Goal: Task Accomplishment & Management: Use online tool/utility

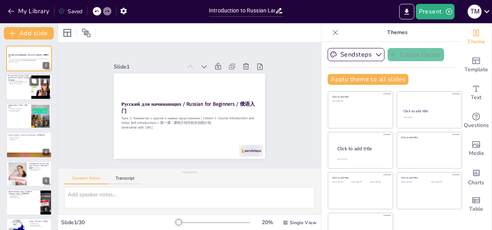
checkbox input "true"
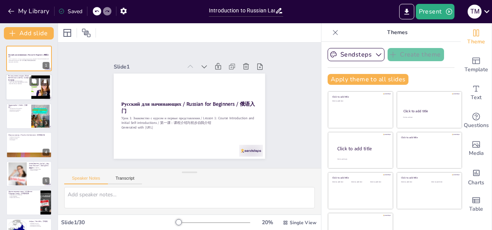
checkbox input "true"
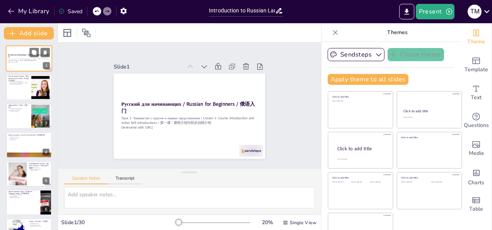
checkbox input "true"
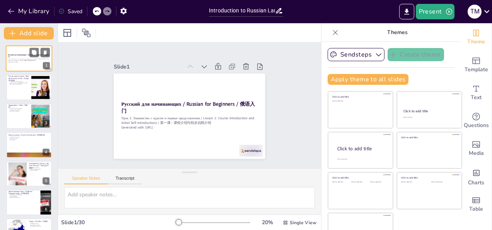
checkbox input "true"
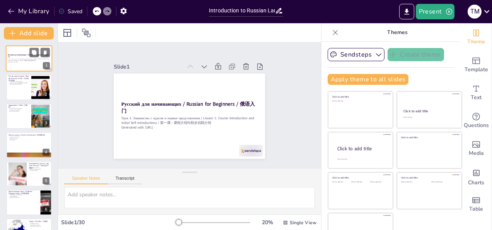
checkbox input "true"
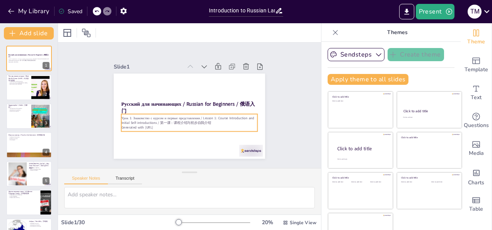
checkbox input "true"
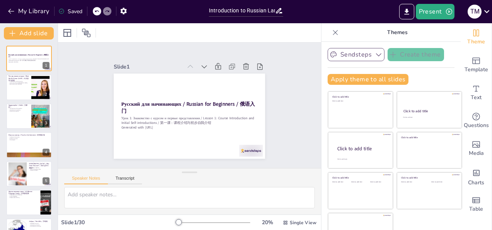
click at [375, 55] on icon "button" at bounding box center [379, 55] width 8 height 8
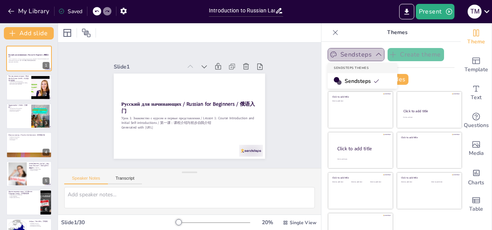
click at [375, 55] on icon "button" at bounding box center [379, 55] width 8 height 8
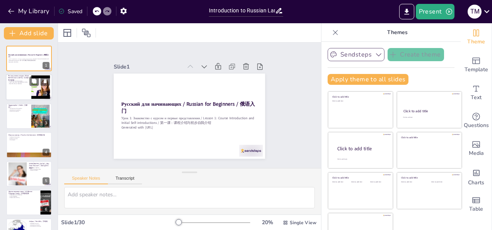
checkbox input "true"
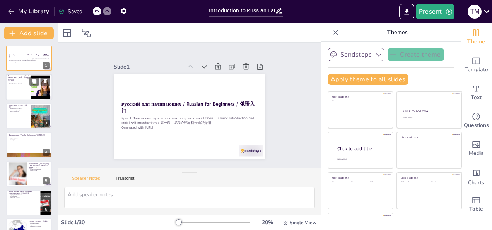
checkbox input "true"
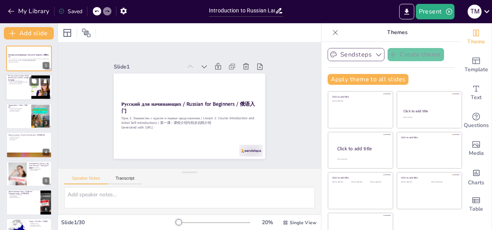
checkbox input "true"
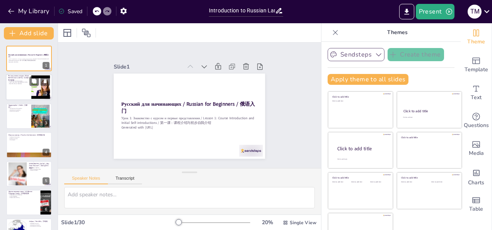
checkbox input "true"
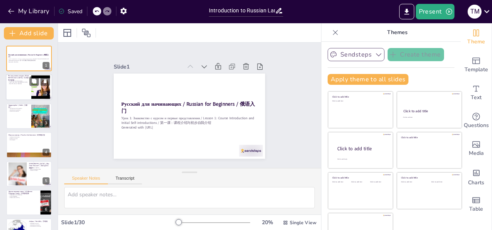
click at [23, 91] on div at bounding box center [29, 87] width 46 height 26
checkbox input "true"
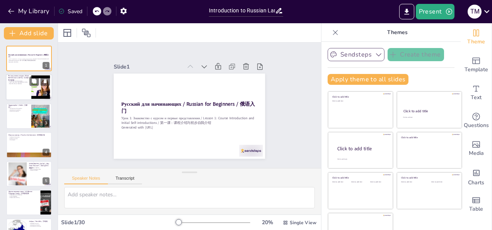
checkbox input "true"
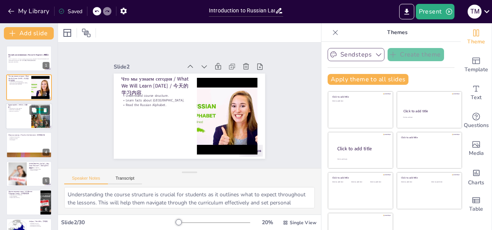
checkbox input "true"
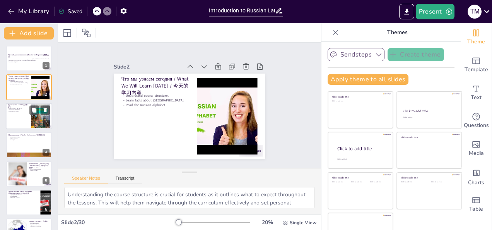
checkbox input "true"
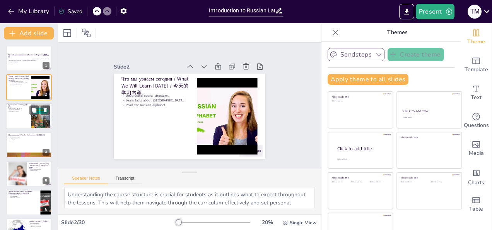
checkbox input "true"
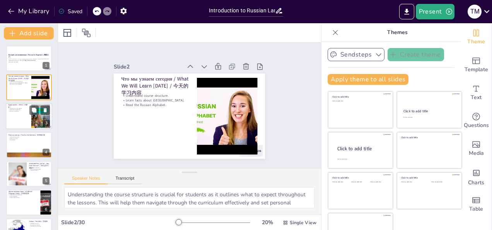
click at [23, 121] on div at bounding box center [29, 116] width 46 height 26
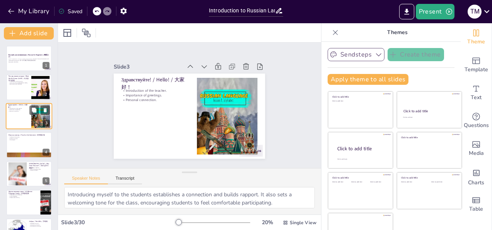
checkbox input "true"
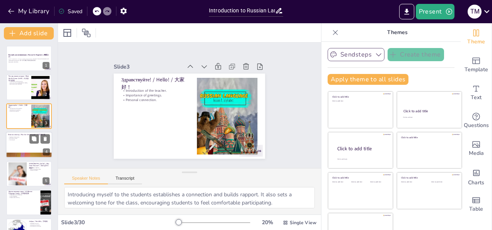
checkbox input "true"
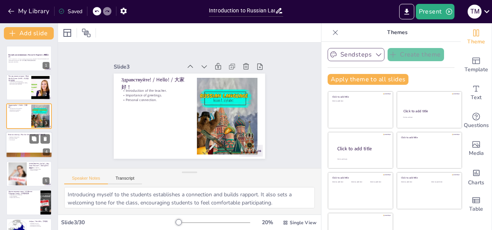
checkbox input "true"
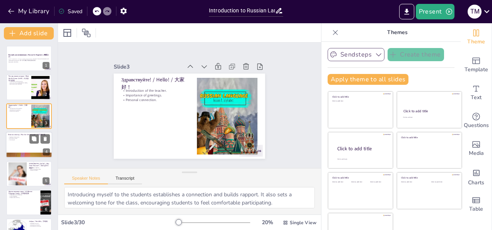
checkbox input "true"
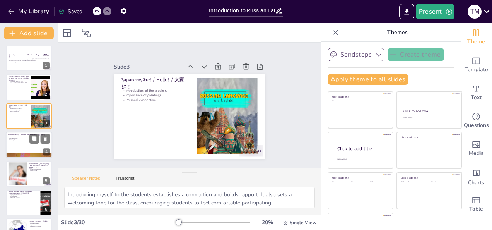
checkbox input "true"
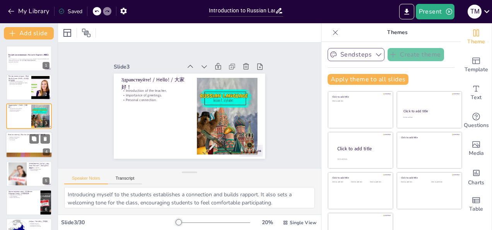
checkbox input "true"
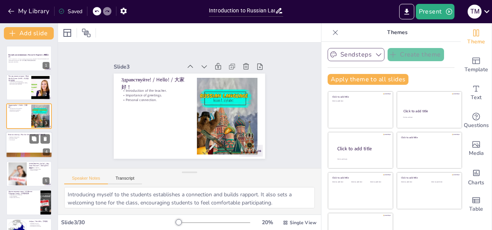
click at [26, 143] on div at bounding box center [29, 145] width 46 height 26
checkbox input "true"
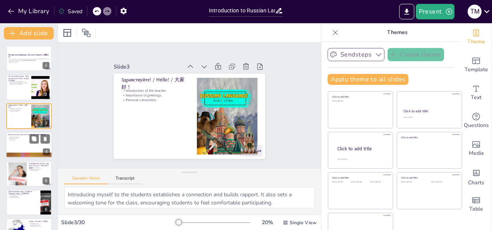
checkbox input "true"
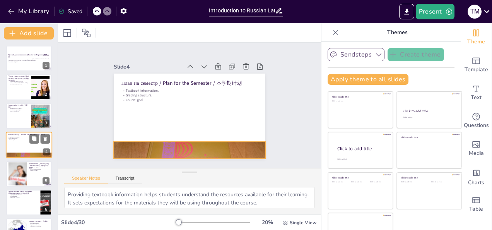
scroll to position [10, 0]
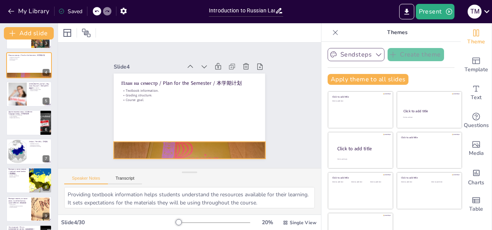
checkbox input "true"
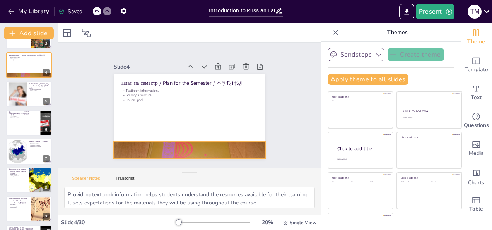
scroll to position [87, 0]
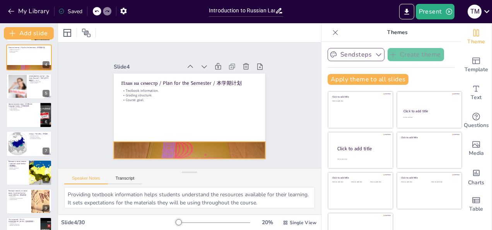
checkbox input "true"
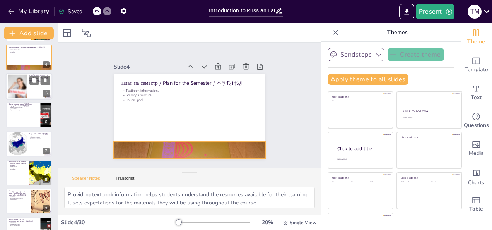
checkbox input "true"
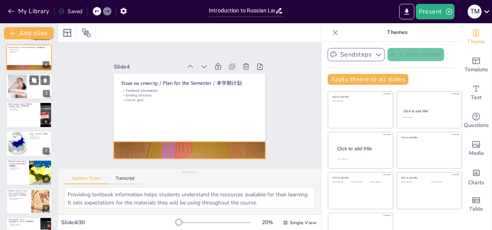
checkbox input "true"
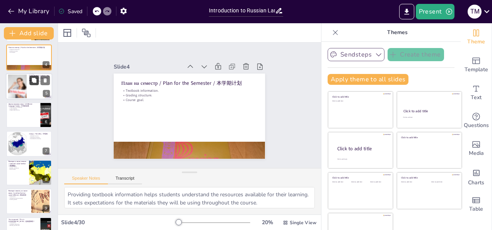
checkbox input "true"
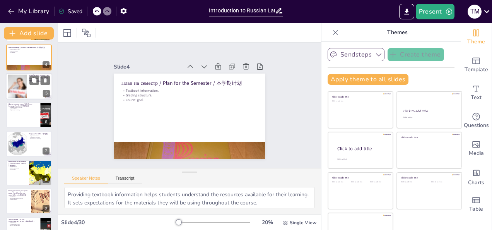
checkbox input "true"
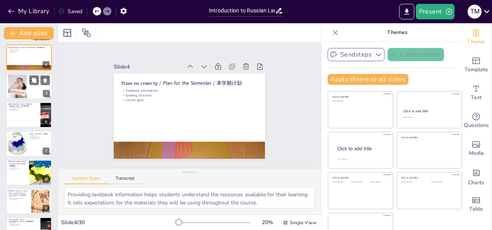
click at [36, 85] on div at bounding box center [29, 86] width 46 height 26
checkbox input "true"
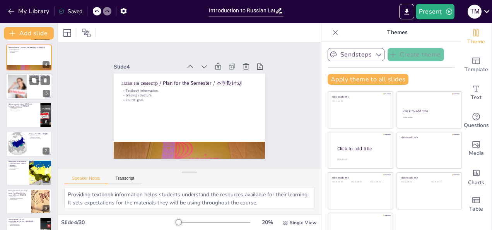
checkbox input "true"
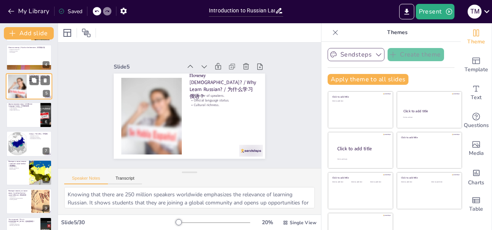
checkbox input "true"
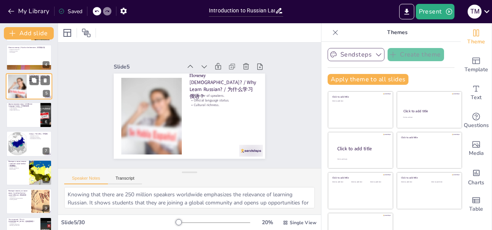
scroll to position [39, 0]
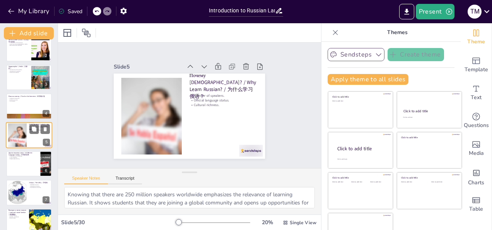
checkbox input "true"
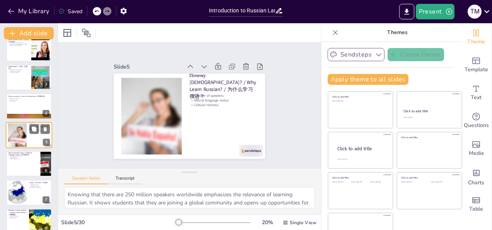
checkbox input "true"
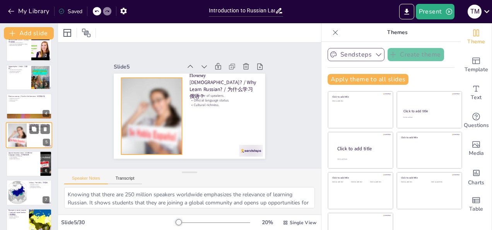
checkbox input "true"
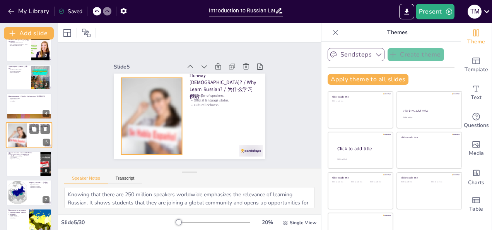
checkbox input "true"
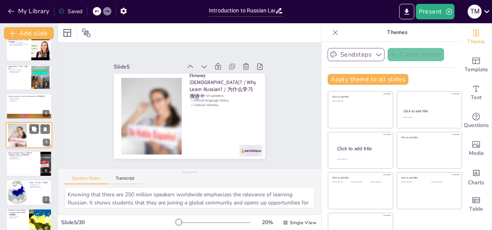
checkbox input "true"
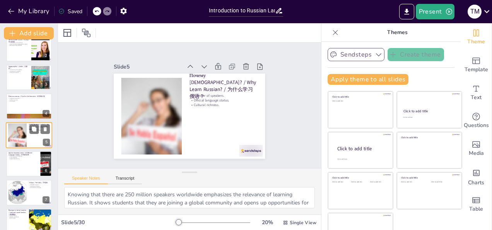
checkbox input "true"
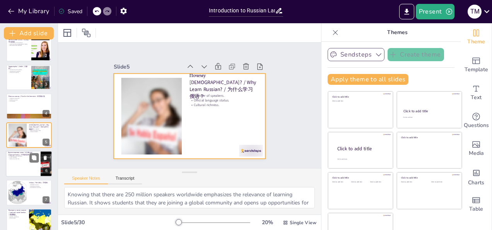
checkbox input "true"
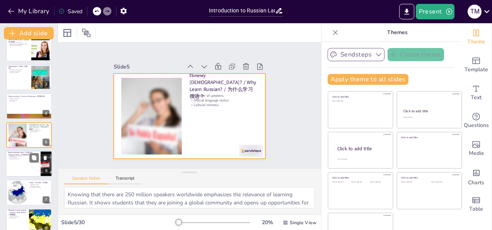
checkbox input "true"
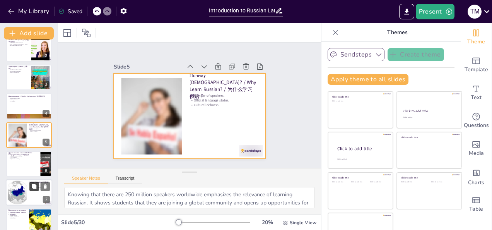
checkbox input "true"
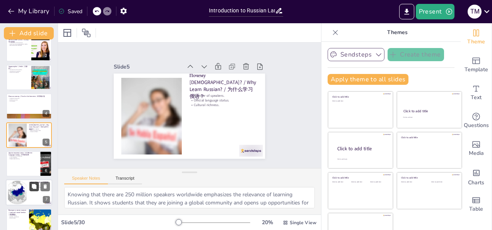
click at [33, 190] on button at bounding box center [33, 186] width 9 height 9
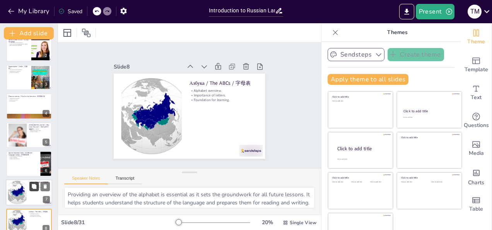
checkbox input "true"
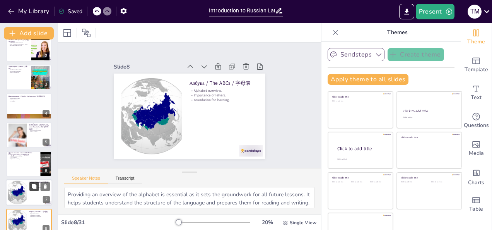
scroll to position [125, 0]
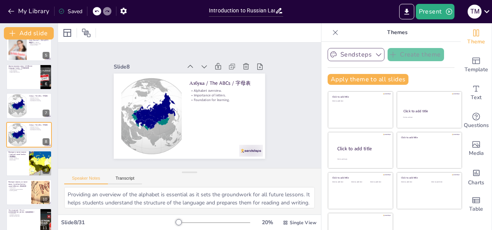
checkbox input "true"
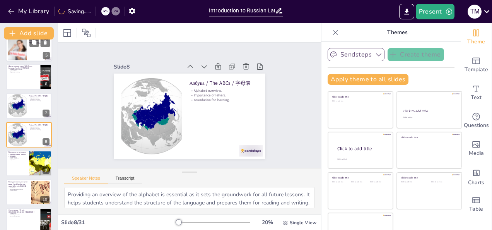
scroll to position [0, 0]
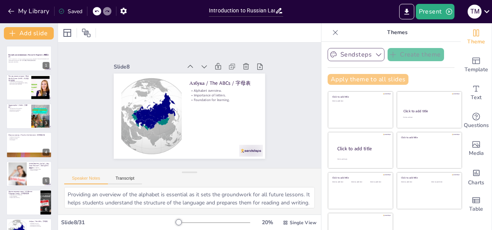
click at [351, 81] on button "Apply theme to all slides" at bounding box center [368, 79] width 81 height 11
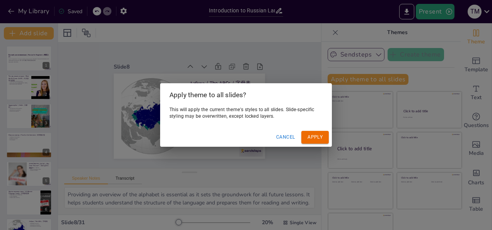
click at [313, 137] on button "Apply" at bounding box center [315, 137] width 27 height 13
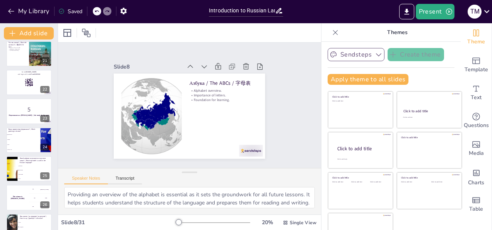
scroll to position [711, 0]
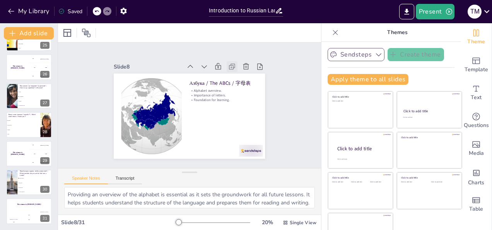
click at [230, 66] on icon at bounding box center [231, 67] width 2 height 2
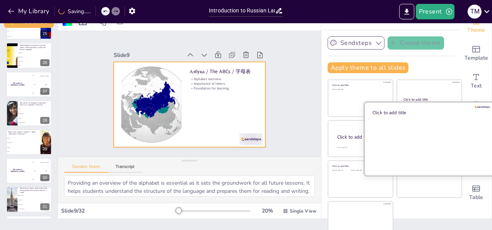
scroll to position [18, 0]
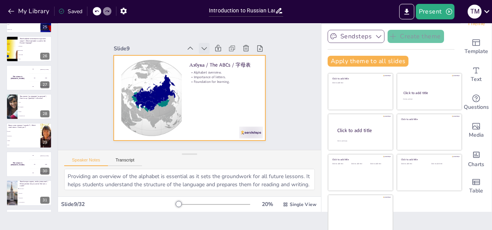
click at [200, 46] on icon at bounding box center [204, 49] width 8 height 8
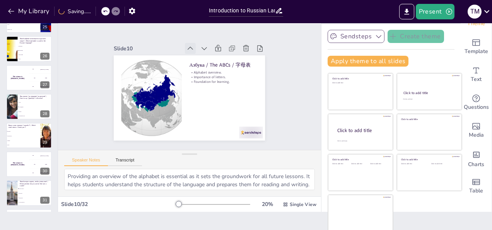
click at [187, 45] on icon at bounding box center [191, 49] width 8 height 8
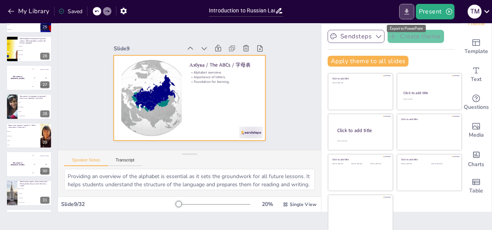
click at [408, 15] on icon "Export to PowerPoint" at bounding box center [407, 12] width 8 height 8
click at [408, 14] on icon "Export to PowerPoint" at bounding box center [407, 12] width 8 height 8
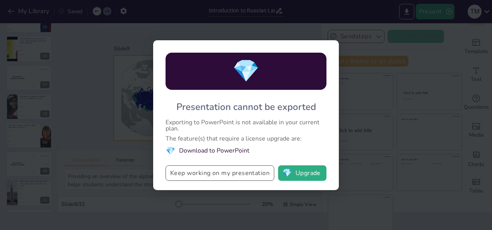
click at [189, 176] on button "Keep working on my presentation" at bounding box center [220, 172] width 109 height 15
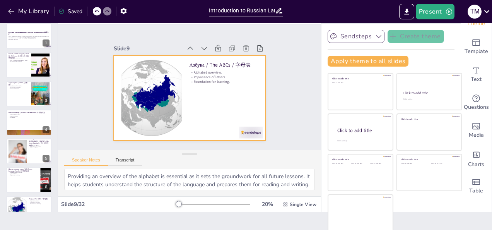
scroll to position [0, 0]
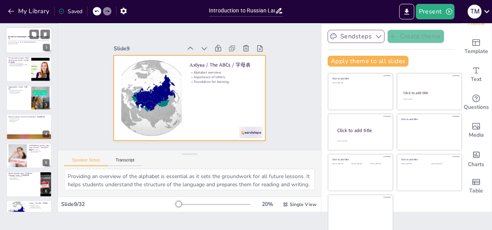
click at [33, 42] on p "Урок 1: Знакомство с курсом и первые представления / Lesson 1: Course Introduct…" at bounding box center [29, 41] width 42 height 3
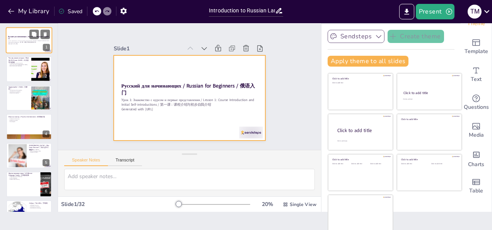
click at [35, 46] on div at bounding box center [29, 40] width 46 height 26
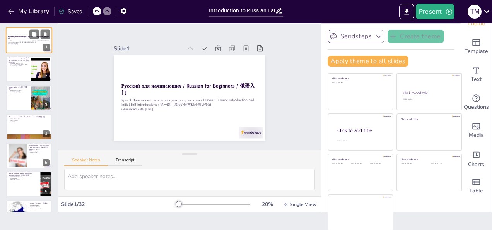
click at [35, 46] on div at bounding box center [29, 40] width 46 height 26
click at [228, 46] on icon at bounding box center [232, 49] width 8 height 8
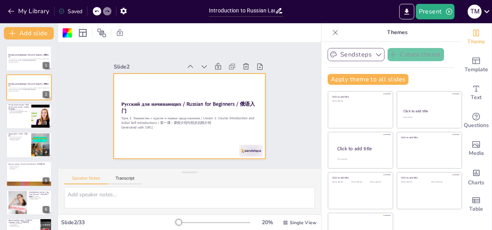
click at [332, 33] on icon at bounding box center [336, 33] width 8 height 8
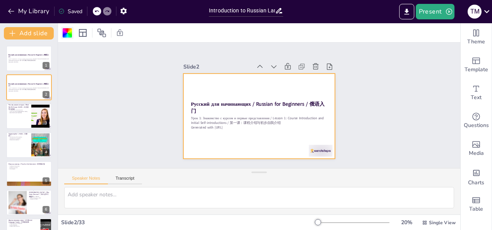
click at [66, 34] on div at bounding box center [67, 32] width 9 height 9
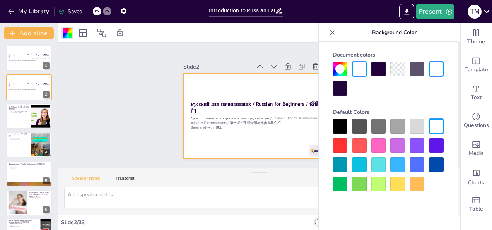
click at [398, 163] on div at bounding box center [398, 164] width 15 height 15
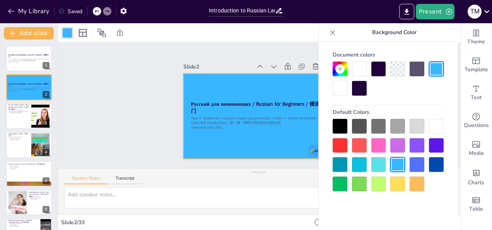
click at [379, 164] on div at bounding box center [379, 164] width 15 height 15
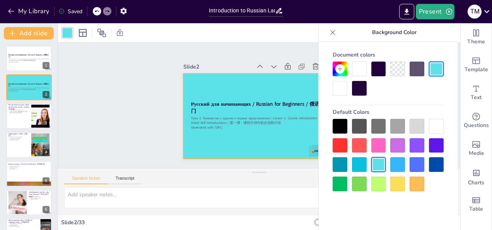
click at [359, 69] on div at bounding box center [359, 69] width 15 height 15
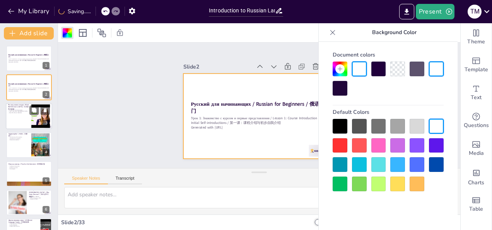
click at [39, 115] on div at bounding box center [40, 116] width 31 height 24
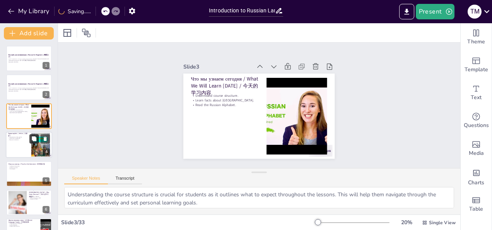
click at [33, 139] on icon at bounding box center [34, 138] width 5 height 5
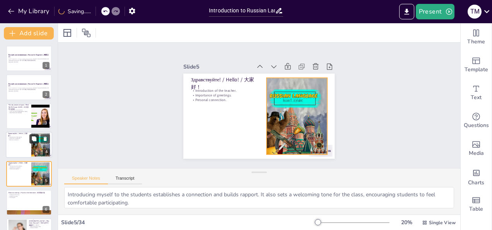
scroll to position [39, 0]
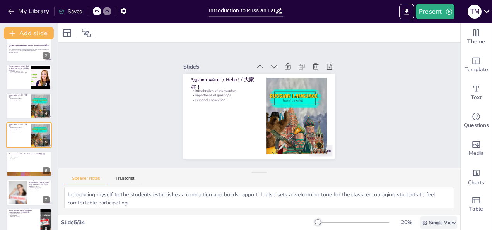
click at [437, 221] on span "Single View" at bounding box center [442, 222] width 27 height 6
click at [415, 207] on span "List View" at bounding box center [428, 205] width 41 height 7
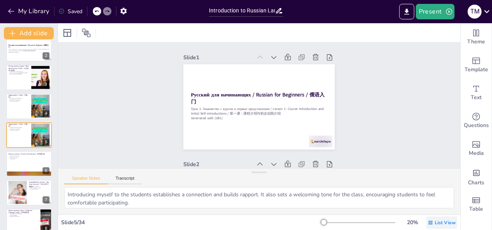
click at [441, 223] on span "List View" at bounding box center [445, 222] width 21 height 6
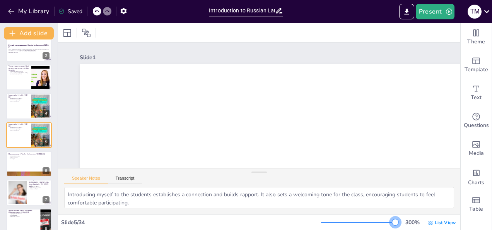
drag, startPoint x: 320, startPoint y: 224, endPoint x: 418, endPoint y: 242, distance: 100.1
click at [418, 230] on html "My Library Saved Introduction to Russian Language: Lesson 1 Overview Present T …" at bounding box center [246, 115] width 492 height 230
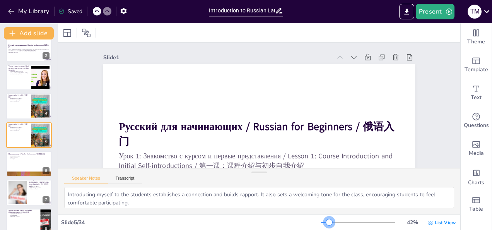
click at [324, 222] on div at bounding box center [325, 222] width 8 height 1
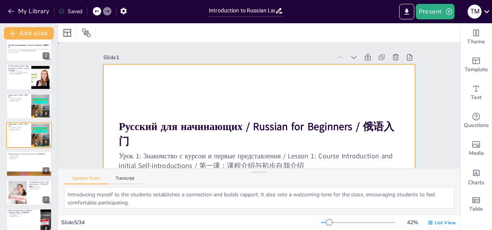
click at [185, 87] on div at bounding box center [259, 152] width 312 height 176
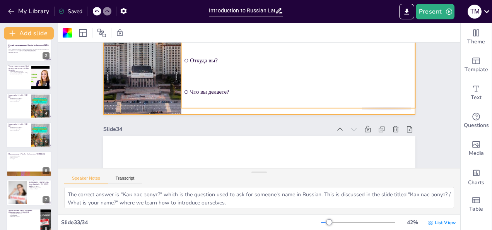
scroll to position [6316, 0]
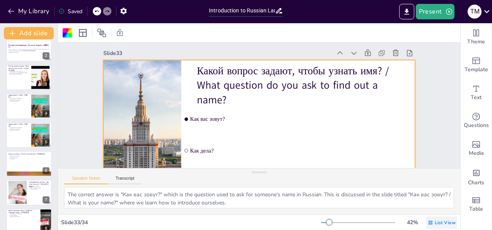
click at [429, 224] on icon at bounding box center [431, 222] width 4 height 4
click at [68, 9] on div "Saved" at bounding box center [70, 11] width 24 height 7
click at [30, 12] on button "My Library" at bounding box center [29, 11] width 47 height 12
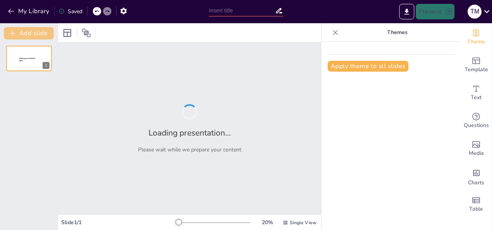
type input "Introduction to Russian Language: Lesson 1 Overview"
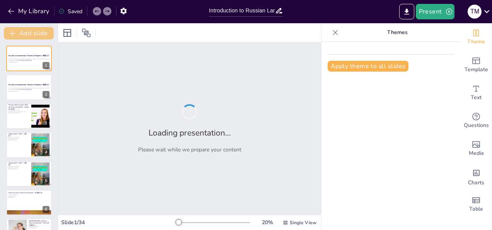
checkbox input "true"
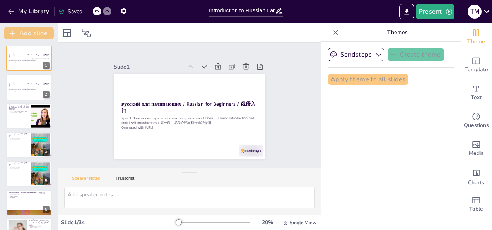
checkbox input "true"
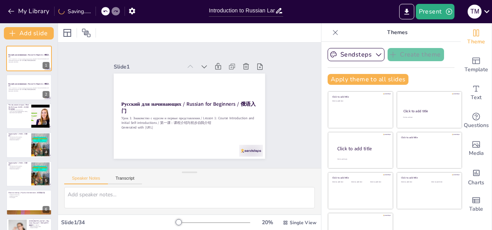
click at [332, 32] on icon at bounding box center [336, 33] width 8 height 8
checkbox input "true"
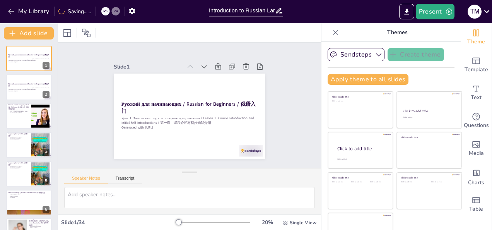
checkbox input "true"
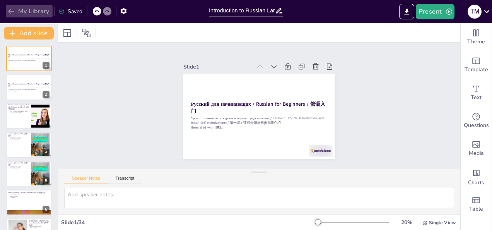
click at [15, 9] on button "My Library" at bounding box center [29, 11] width 47 height 12
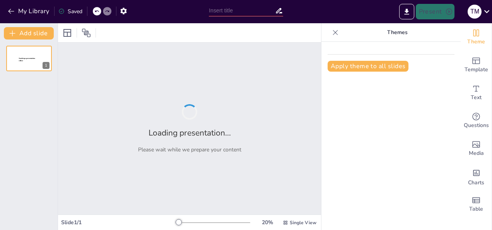
type input "Introduction to Russian Language: Lesson 1 Overview"
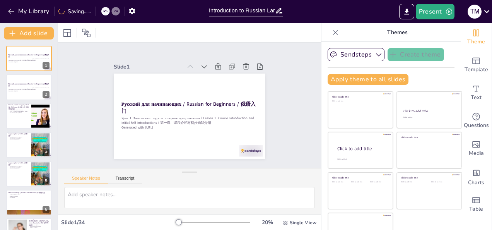
click at [332, 31] on icon at bounding box center [336, 33] width 8 height 8
checkbox input "true"
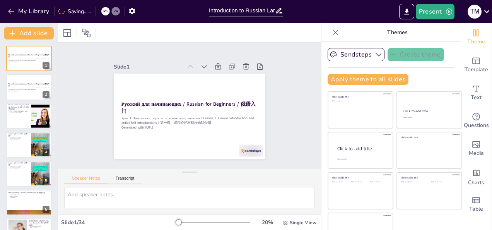
checkbox input "true"
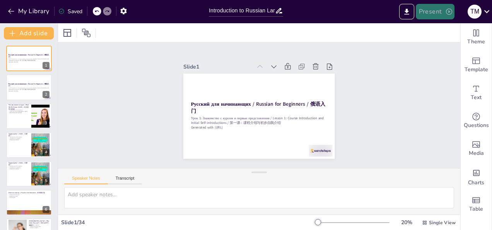
click at [449, 11] on icon "button" at bounding box center [449, 12] width 6 height 6
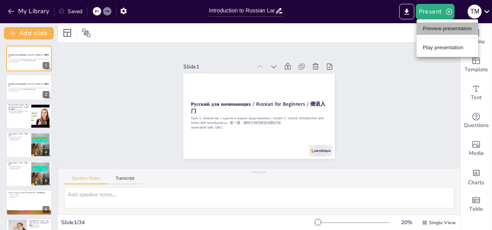
click at [438, 29] on li "Preview presentation" at bounding box center [448, 28] width 62 height 12
